Goal: Task Accomplishment & Management: Complete application form

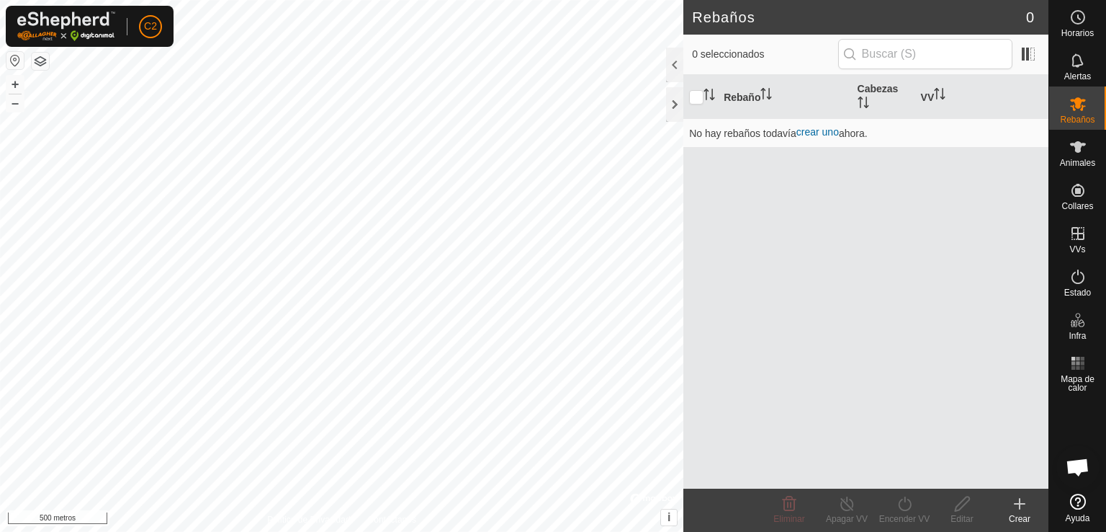
scroll to position [246, 0]
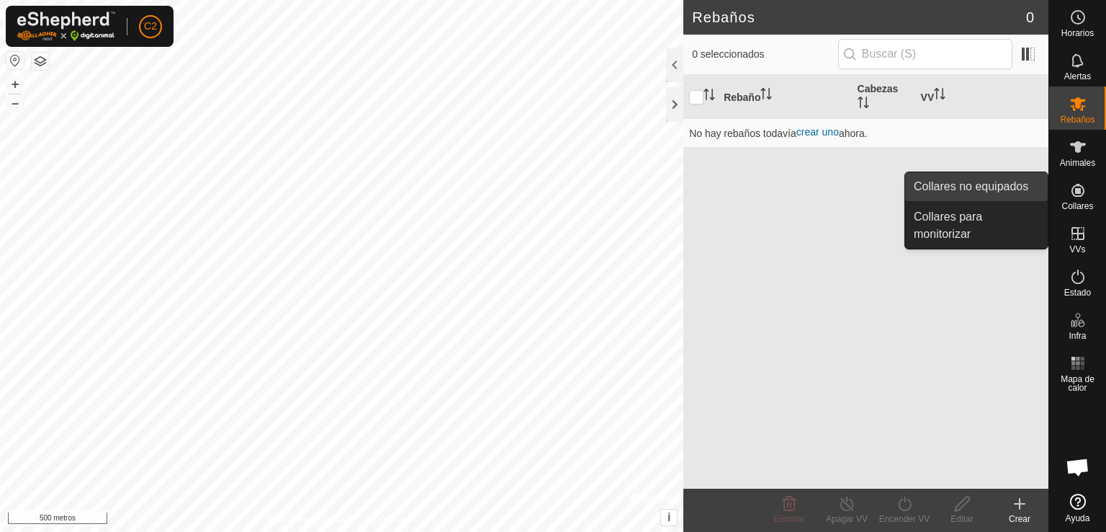
click at [1009, 182] on link "Collares no equipados" at bounding box center [976, 186] width 143 height 29
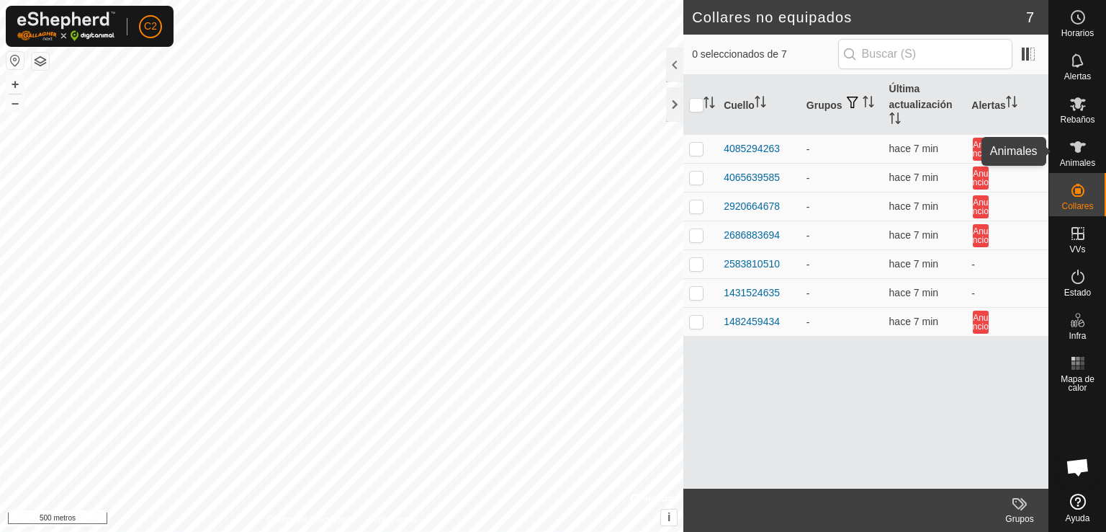
click at [1063, 153] on div "Animales" at bounding box center [1078, 151] width 57 height 43
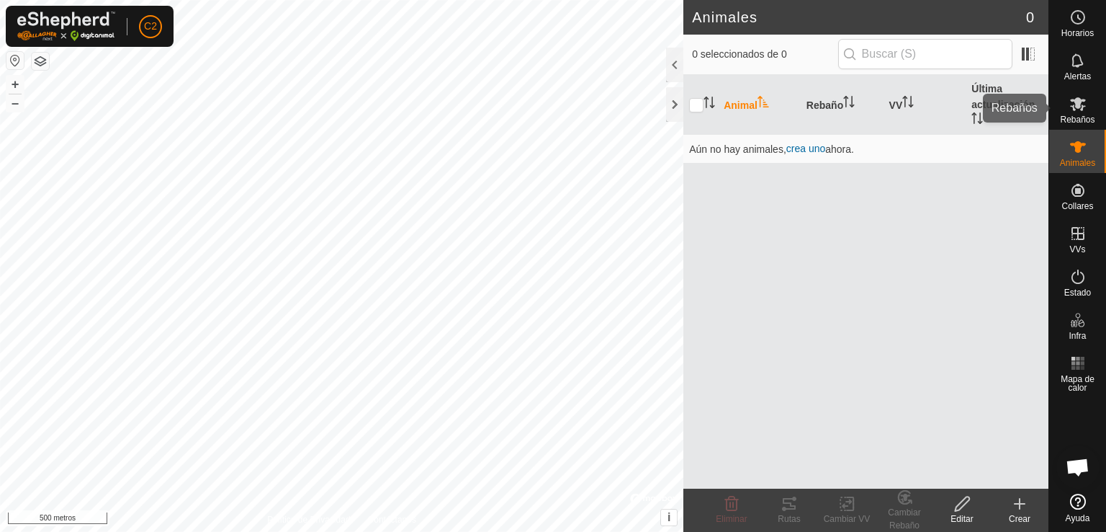
click at [1078, 107] on icon at bounding box center [1078, 104] width 16 height 14
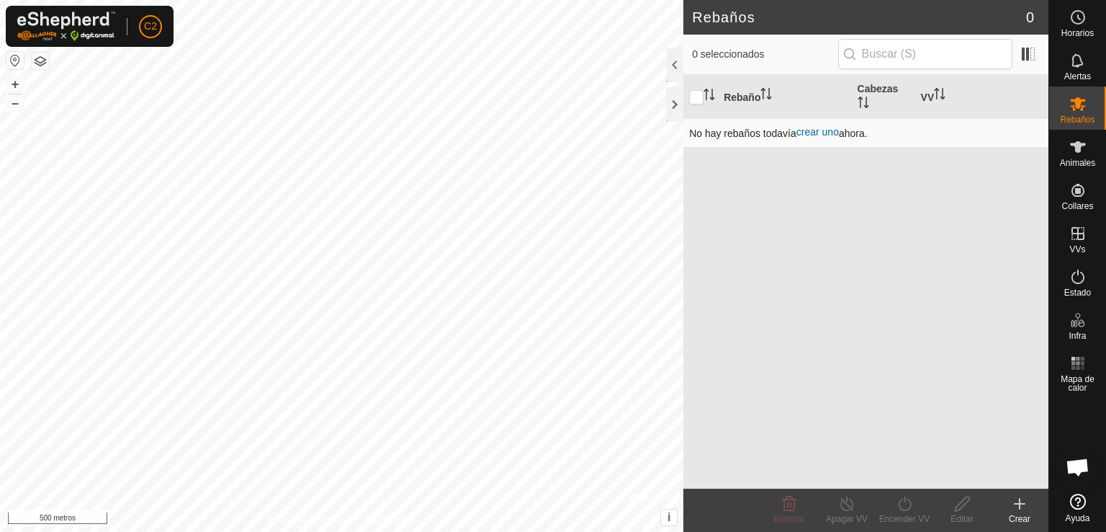
click at [822, 127] on font "crear uno" at bounding box center [818, 132] width 42 height 12
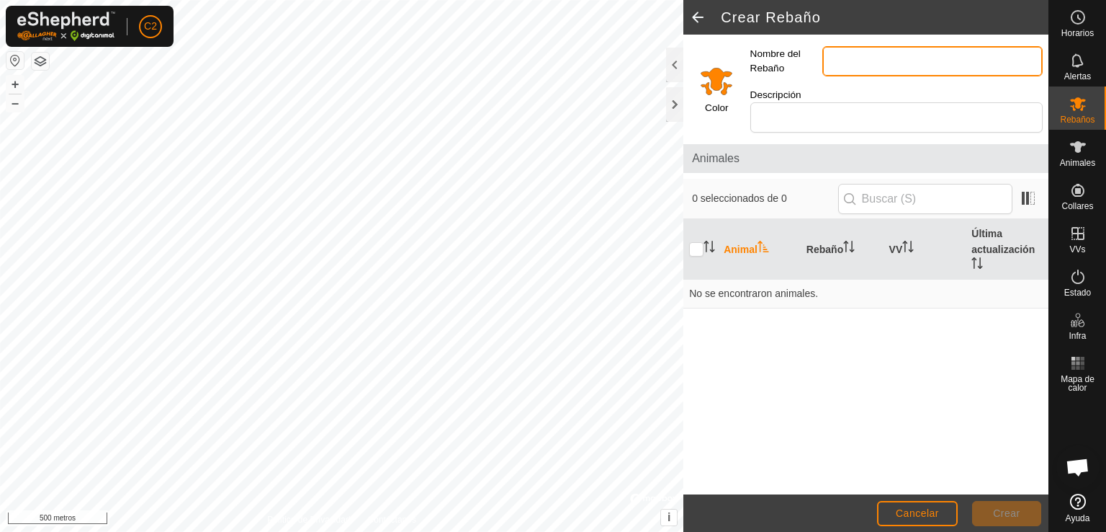
click at [872, 58] on input "Nombre del Rebaño" at bounding box center [933, 61] width 220 height 30
type input "VACAS NAVE"
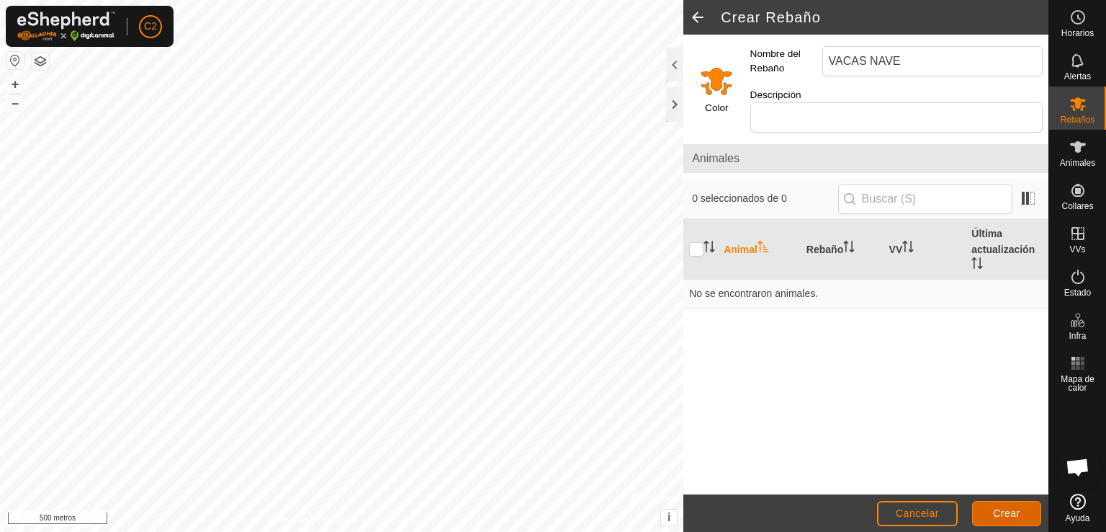
click at [997, 514] on font "Crear" at bounding box center [1006, 513] width 27 height 12
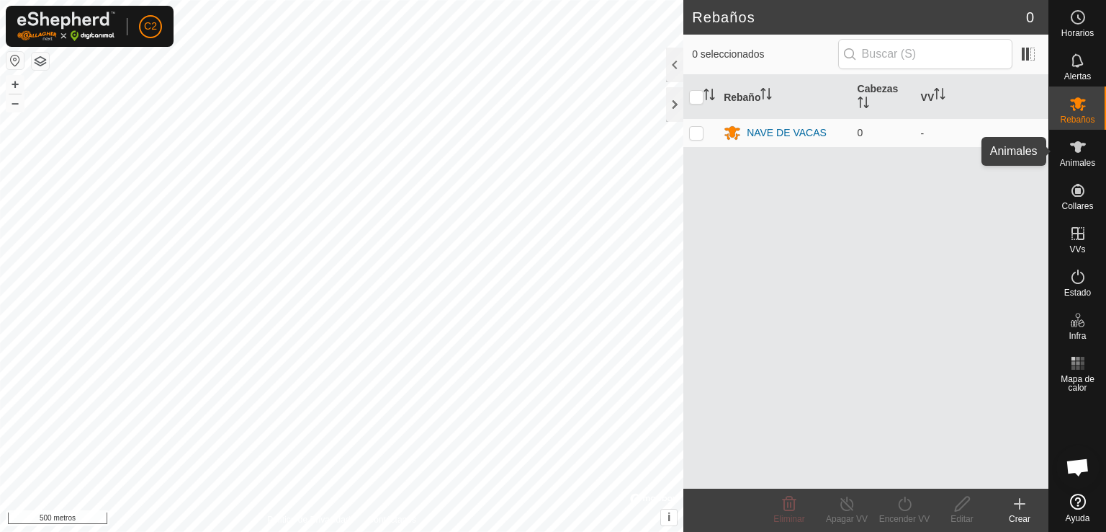
click at [1074, 145] on icon at bounding box center [1078, 147] width 16 height 12
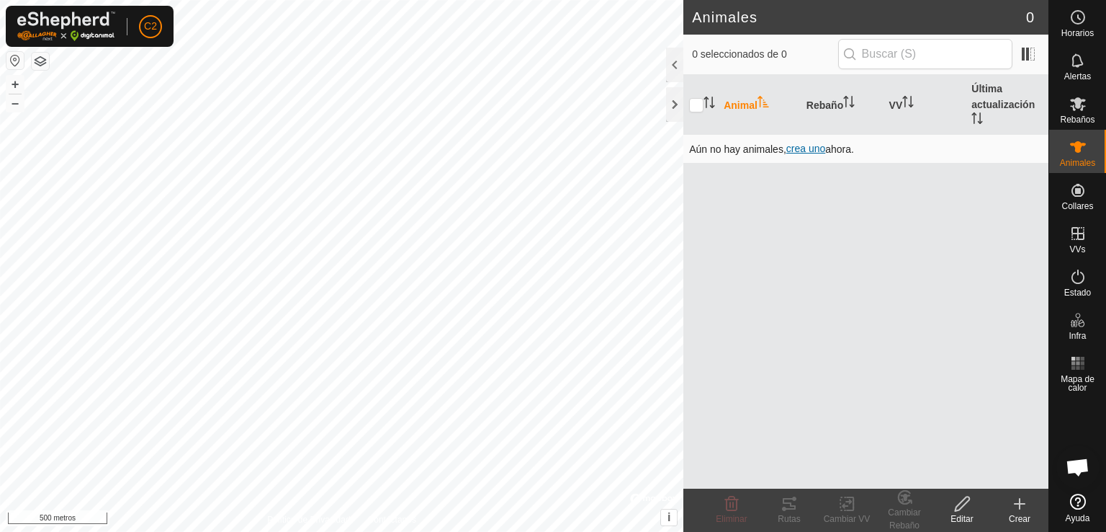
click at [807, 151] on font "crea uno" at bounding box center [806, 149] width 39 height 12
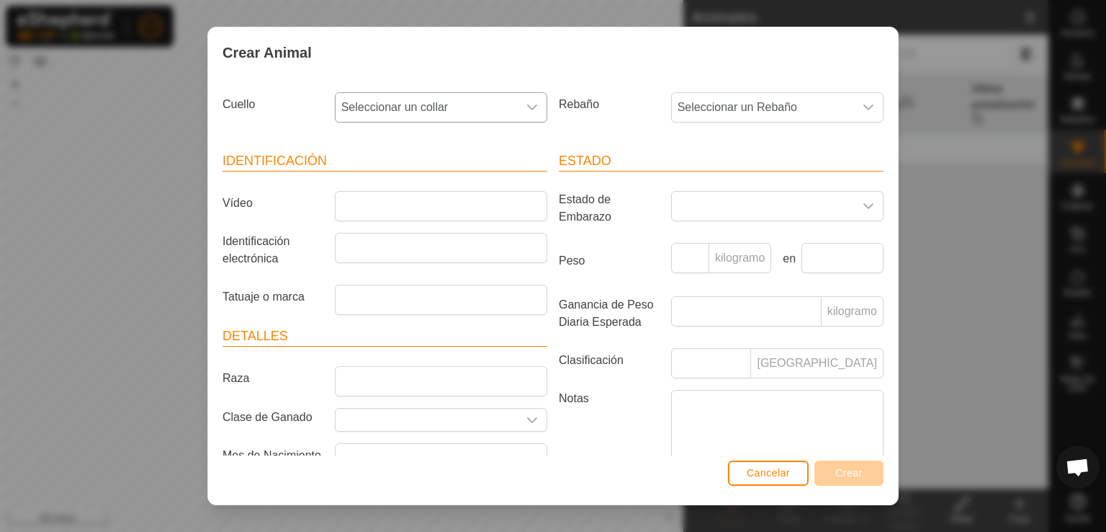
click at [451, 120] on span "Seleccionar un collar" at bounding box center [427, 107] width 182 height 29
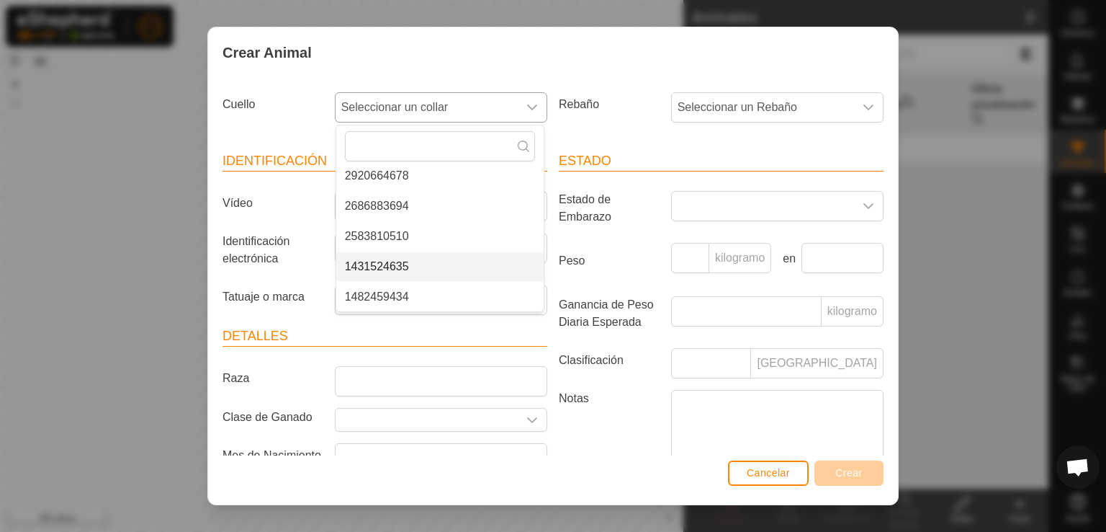
click at [403, 263] on li "1431524635" at bounding box center [439, 266] width 207 height 29
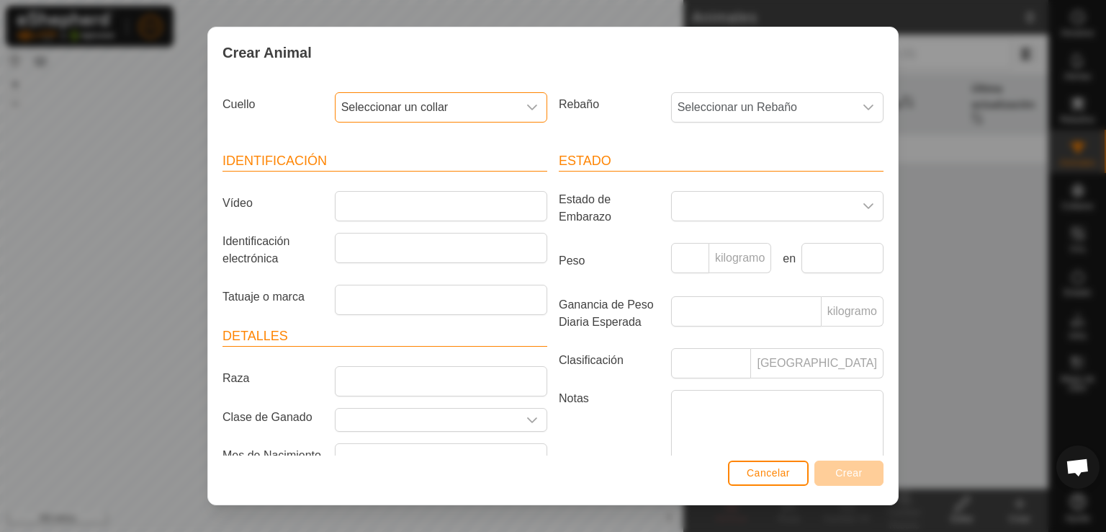
click at [432, 104] on font "Seleccionar un collar" at bounding box center [394, 107] width 107 height 12
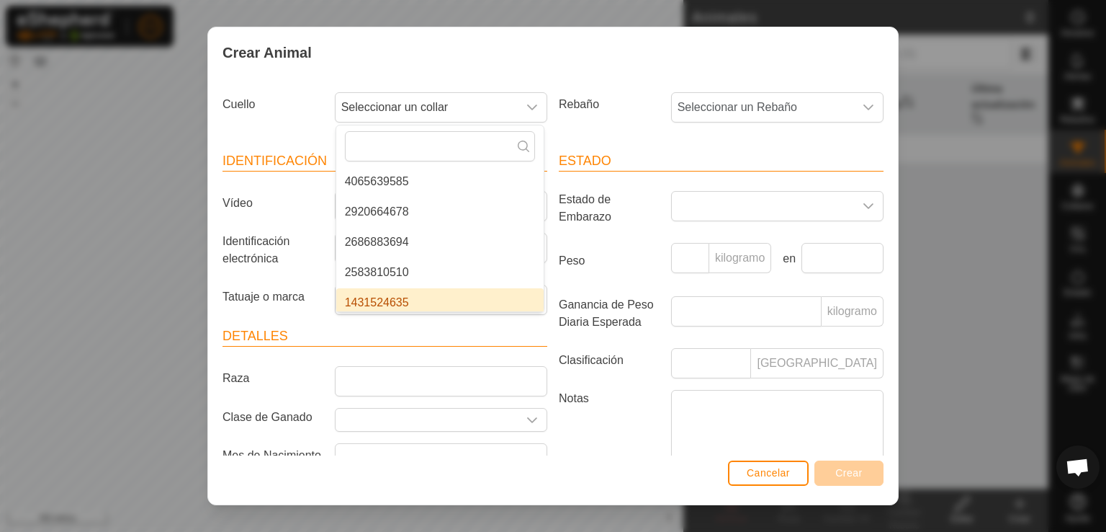
scroll to position [66, 0]
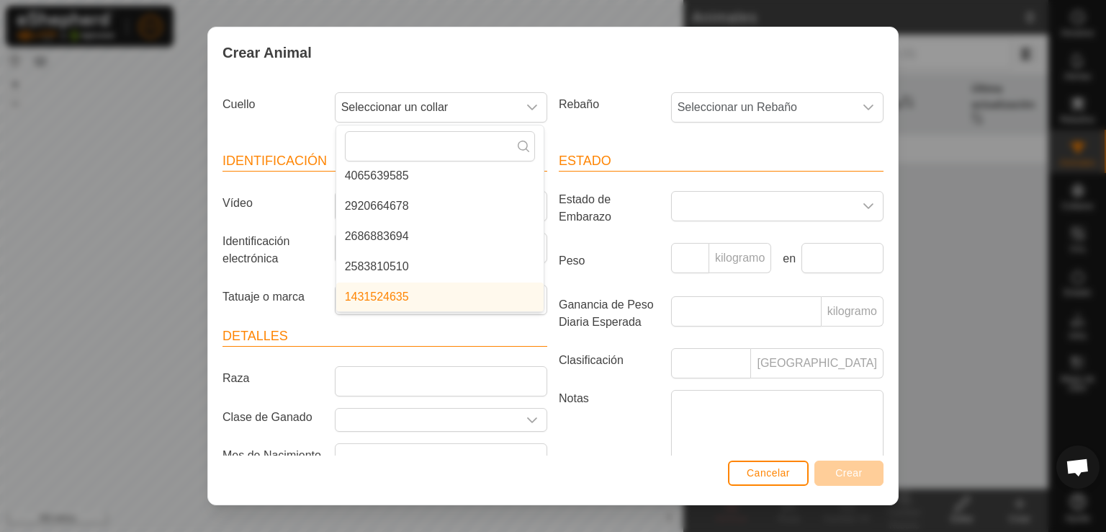
click at [446, 297] on li "1431524635" at bounding box center [439, 296] width 207 height 29
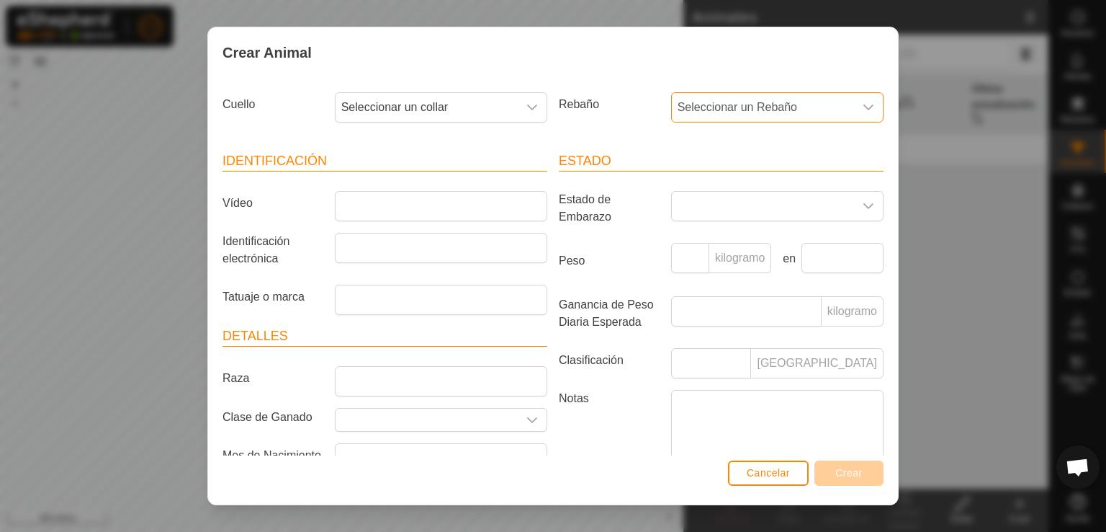
click at [731, 99] on span "Seleccionar un Rebaño" at bounding box center [763, 107] width 182 height 29
click at [731, 217] on li "NAVE DE VACAS" at bounding box center [776, 211] width 207 height 29
click at [510, 119] on span "Seleccionar un collar" at bounding box center [427, 107] width 182 height 29
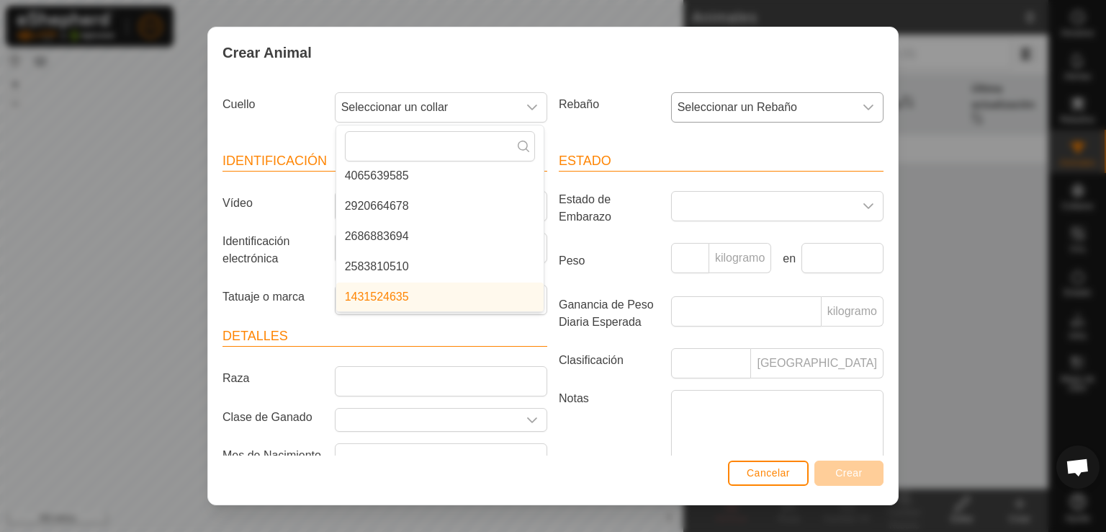
click at [484, 294] on li "1431524635" at bounding box center [439, 296] width 207 height 29
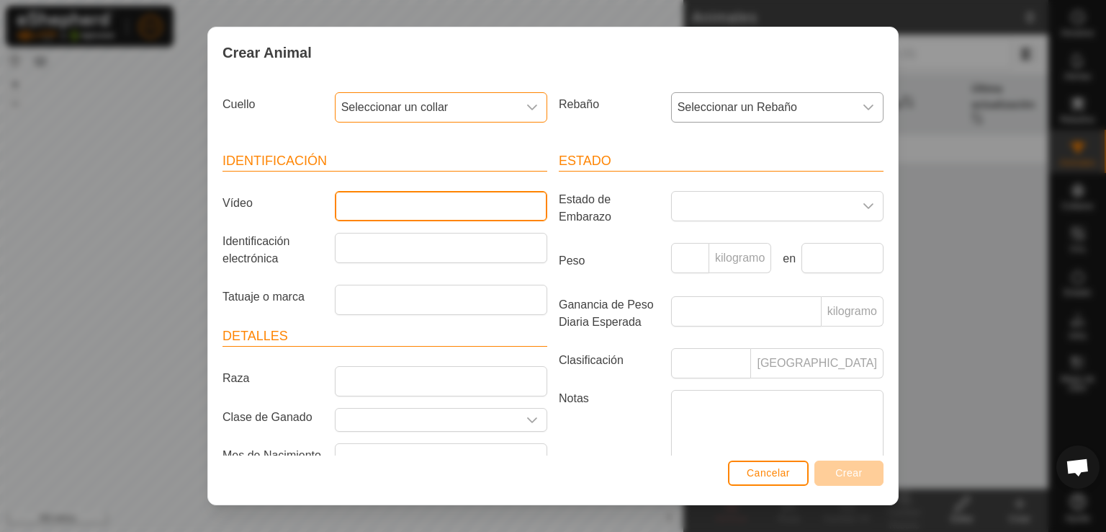
click at [481, 208] on input "Vídeo" at bounding box center [441, 206] width 212 height 30
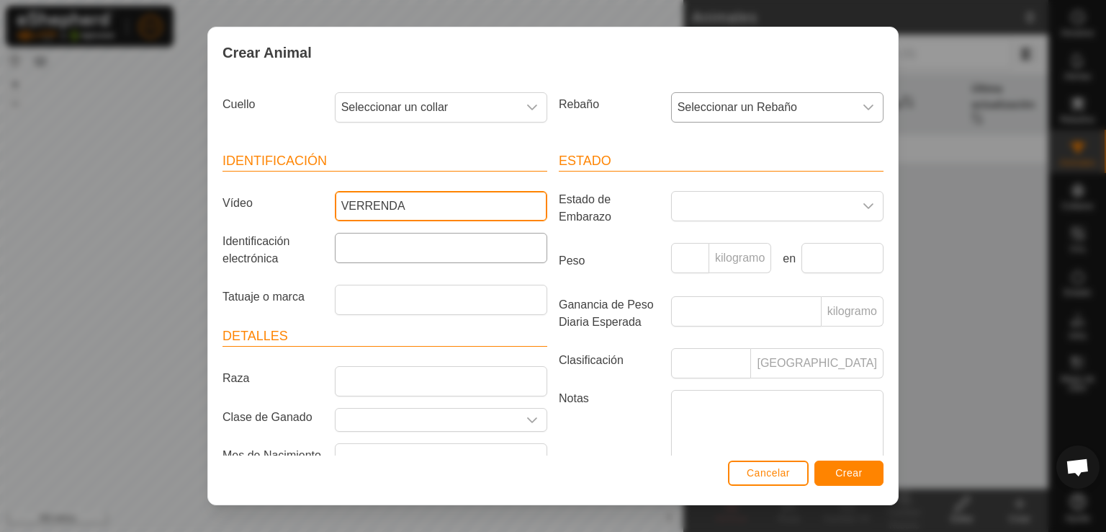
type input "VERRENDA"
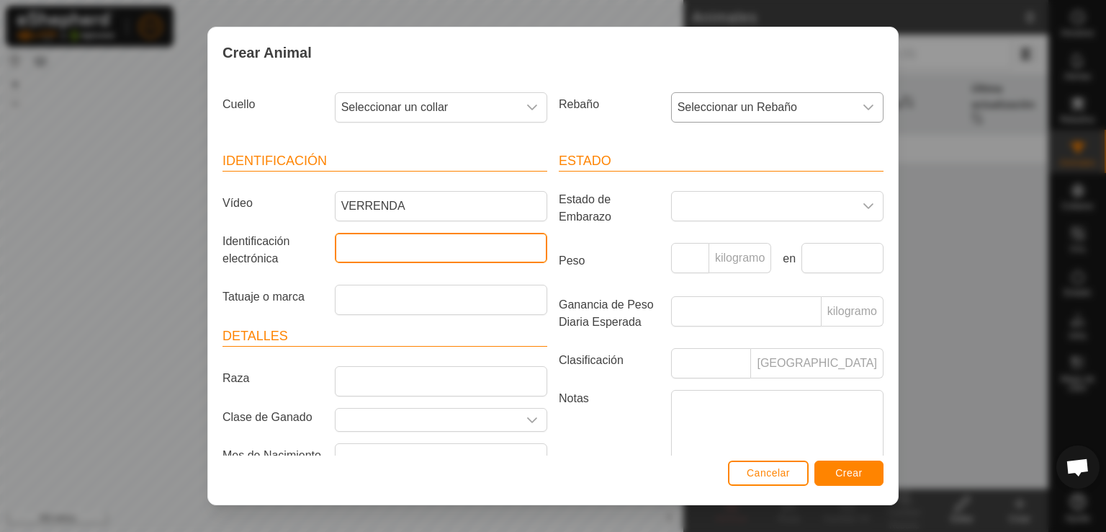
click at [450, 250] on input "Identificación electrónica" at bounding box center [441, 248] width 212 height 30
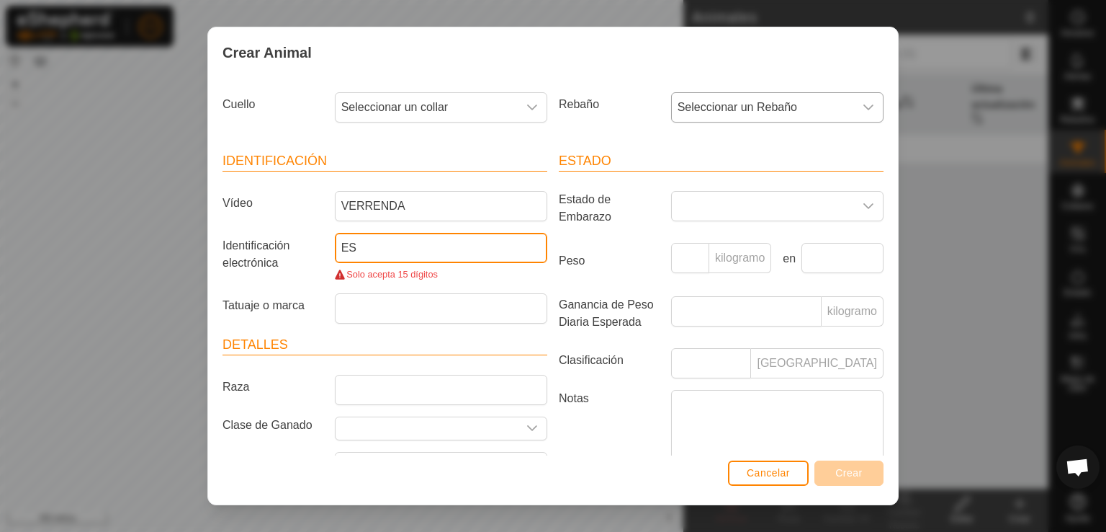
type input "E"
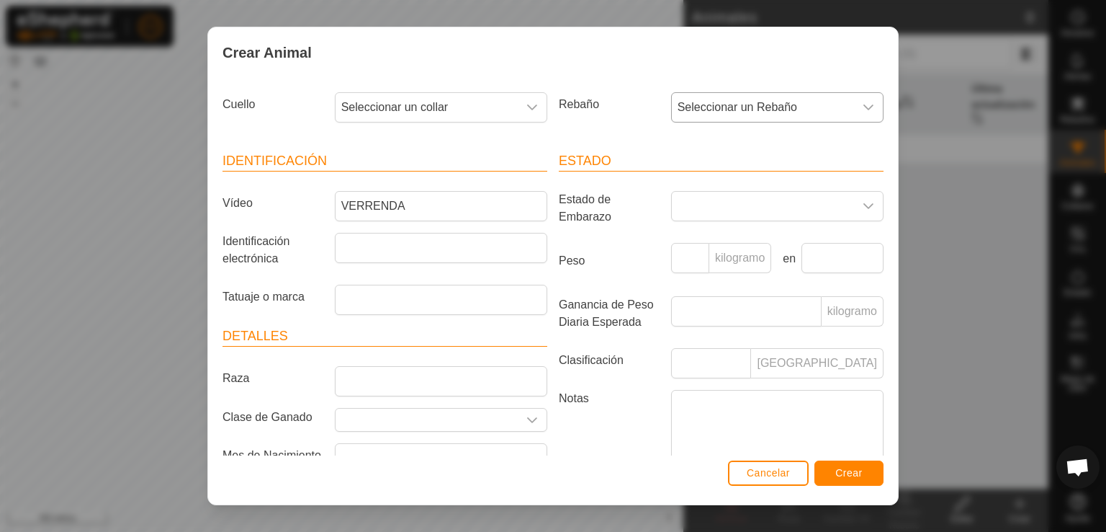
click at [931, 326] on div "Crear Animal Cuello Seleccionar un collar Rebaño Seleccionar un Rebaño Identifi…" at bounding box center [553, 266] width 1106 height 532
click at [849, 462] on button "Crear" at bounding box center [849, 472] width 69 height 25
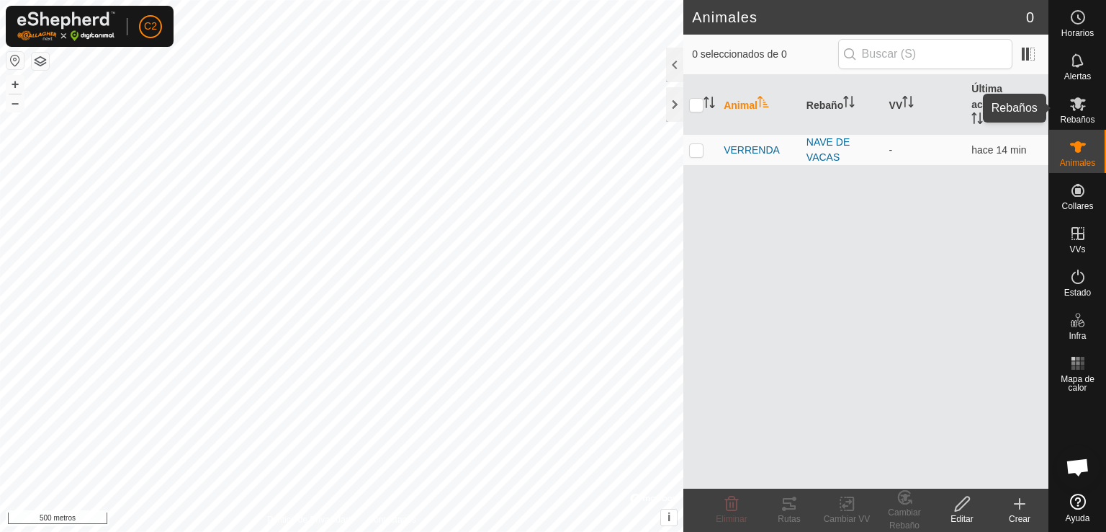
click at [1073, 95] on icon at bounding box center [1078, 103] width 17 height 17
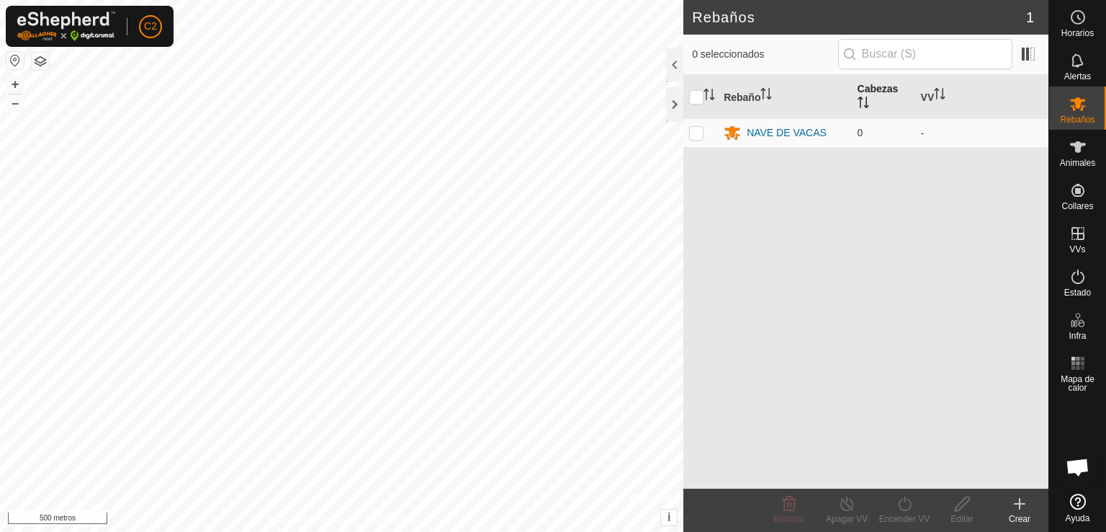
click at [879, 83] on font "Cabezas" at bounding box center [878, 89] width 41 height 12
click at [856, 139] on td "0" at bounding box center [883, 132] width 63 height 29
click at [792, 118] on td "NAVE DE VACAS" at bounding box center [784, 132] width 133 height 29
click at [791, 130] on font "NAVE DE VACAS" at bounding box center [787, 133] width 80 height 12
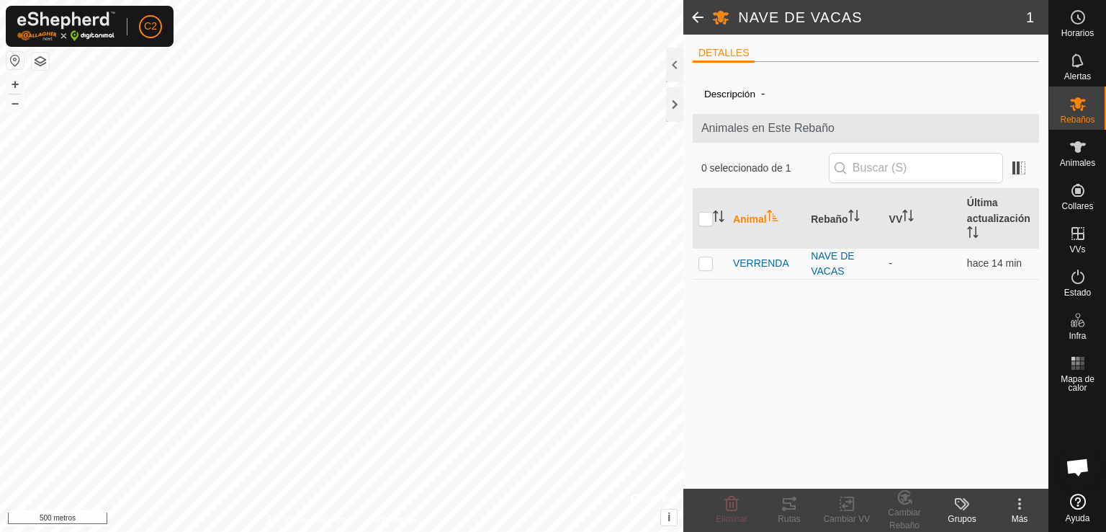
click at [791, 130] on font "Animales en Este Rebaño" at bounding box center [768, 128] width 133 height 12
